Goal: Transaction & Acquisition: Purchase product/service

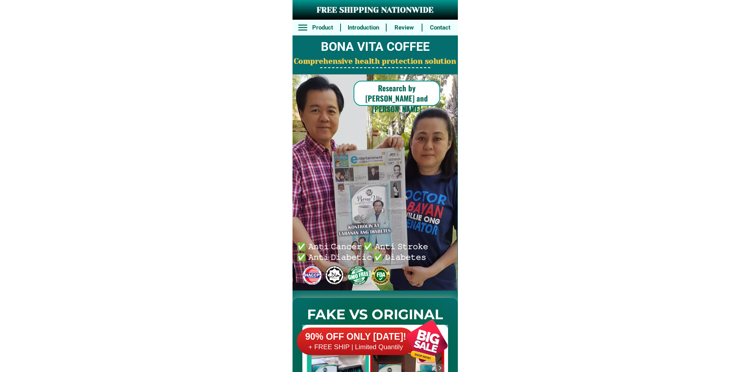
click at [391, 324] on div "90% OFF ONLY [DATE]! + FREE SHIP | Limited Quantily" at bounding box center [377, 341] width 161 height 62
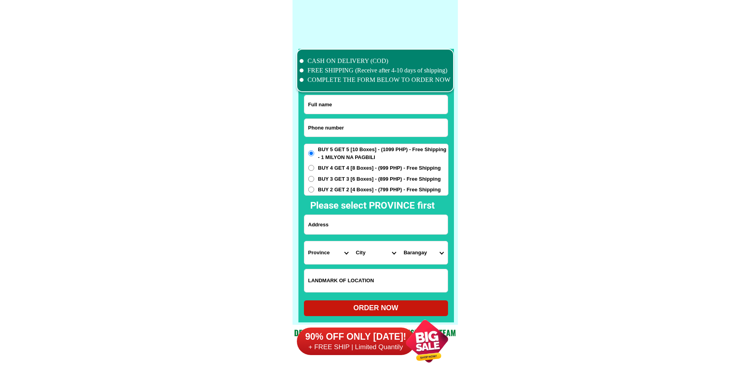
scroll to position [6120, 0]
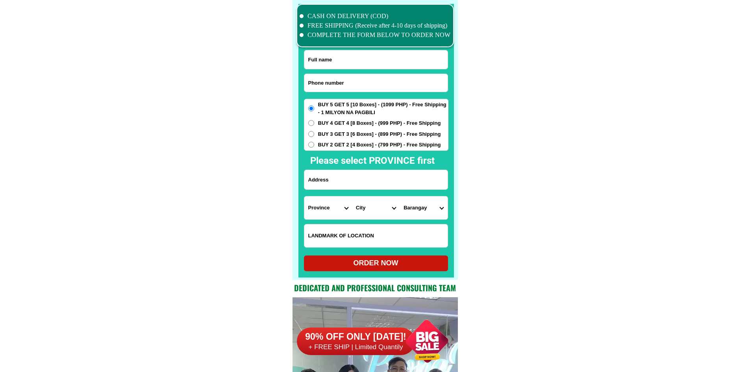
click at [354, 81] on input "Input phone_number" at bounding box center [375, 83] width 143 height 18
paste input "09363456385"
type input "09363456385"
click at [333, 55] on input "Input full_name" at bounding box center [375, 59] width 143 height 19
paste input "[PERSON_NAME] Cosingan"
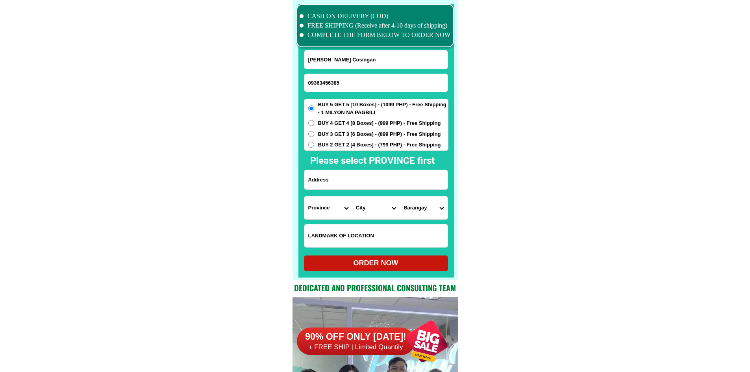
type input "[PERSON_NAME] Cosingan"
click at [325, 185] on input "Input address" at bounding box center [375, 179] width 143 height 19
paste input "bubong bliss saguiaran lanao del sur"
type input "bubong bliss saguiaran lanao del sur"
click at [328, 133] on span "BUY 3 GET 3 [6 Boxes] - (899 PHP) - Free Shipping" at bounding box center [379, 134] width 123 height 8
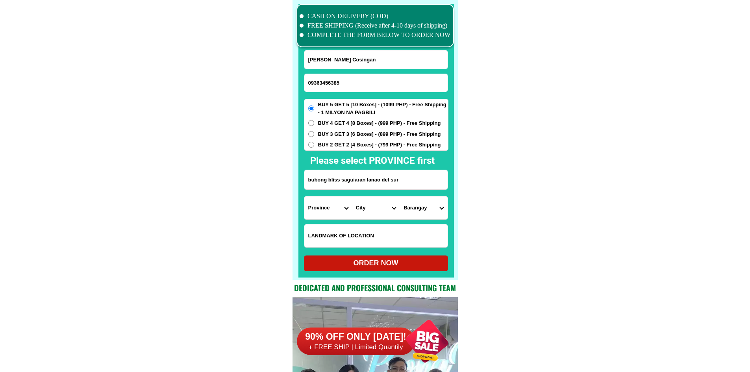
click at [314, 133] on input "BUY 3 GET 3 [6 Boxes] - (899 PHP) - Free Shipping" at bounding box center [311, 134] width 6 height 6
radio input "true"
click at [337, 242] on input "Input LANDMARKOFLOCATION" at bounding box center [375, 235] width 143 height 23
paste input "malapit sa J&T saguiaran"
type input "malapit sa J&T saguiaran"
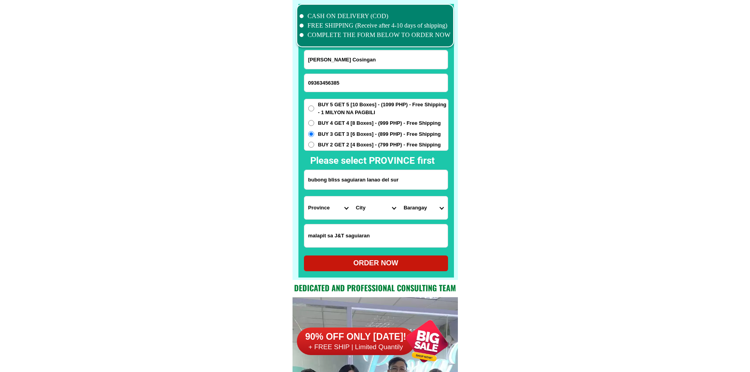
click at [322, 204] on select "Province [GEOGRAPHIC_DATA] [GEOGRAPHIC_DATA][PERSON_NAME][GEOGRAPHIC_DATA][GEOG…" at bounding box center [328, 207] width 48 height 23
select select "63_163"
click at [376, 207] on select "City AMAI [PERSON_NAME] [GEOGRAPHIC_DATA][PERSON_NAME] Buadiposo-buntong Bubong…" at bounding box center [376, 207] width 48 height 23
select select "63_1634319"
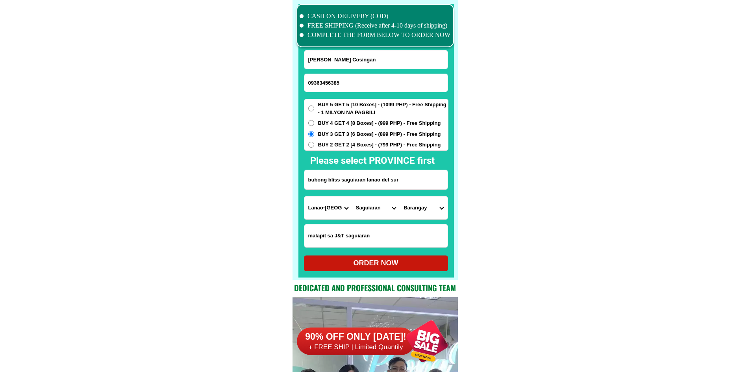
drag, startPoint x: 518, startPoint y: 215, endPoint x: 511, endPoint y: 215, distance: 7.1
click at [428, 215] on select "Barangay [PERSON_NAME] maito [GEOGRAPHIC_DATA] [GEOGRAPHIC_DATA] [GEOGRAPHIC_DA…" at bounding box center [424, 207] width 48 height 23
click at [455, 215] on div "CASH ON DELIVERY (COD) FREE SHIPPING (Receive after 4-10 days of shipping) COMP…" at bounding box center [374, 140] width 165 height 280
click at [417, 211] on select "Barangay [PERSON_NAME] maito [GEOGRAPHIC_DATA] [GEOGRAPHIC_DATA] [GEOGRAPHIC_DA…" at bounding box center [424, 207] width 48 height 23
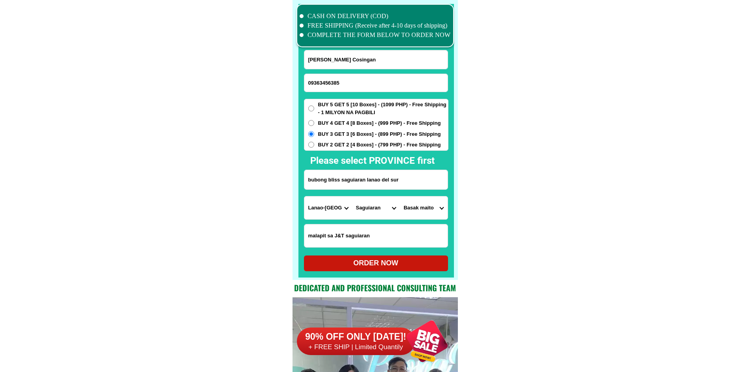
select select "63_1634319435"
click at [376, 266] on div "ORDER NOW" at bounding box center [376, 263] width 144 height 11
type input "bubong bliss saguiaran lanao del sur"
radio input "true"
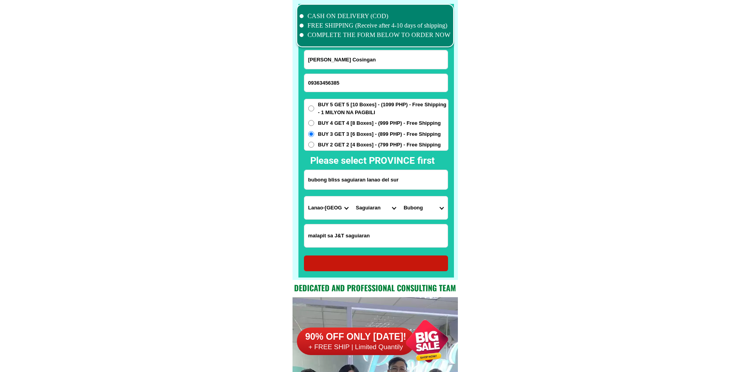
radio input "true"
